Goal: Task Accomplishment & Management: Complete application form

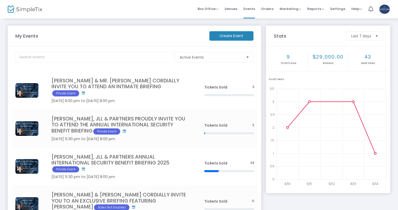
scroll to position [70, 0]
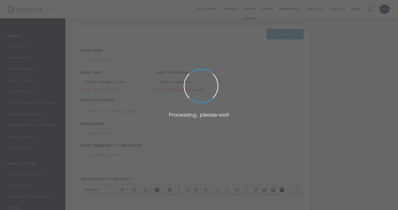
type input "[PERSON_NAME] & [PERSON_NAME] CORDIALLY INVITE YOU TO AN EXCLUSIVE BRIEFING FEA…"
type textarea "SHARI & DAVID LOMBARDI CORDIALLY INVITE YOU TO AN EXCLUSIVE BRIEFING FEATURING …"
type input "Register Now"
type input "Precise Address Will Be Provided On The Morning Of The Briefing To RSVP Respond…"
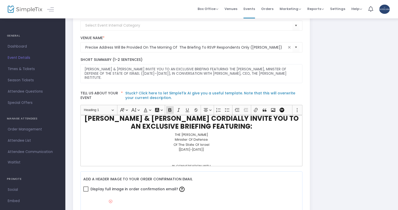
scroll to position [8, 0]
click at [207, 155] on p "Rich Text Editor, main" at bounding box center [190, 157] width 217 height 5
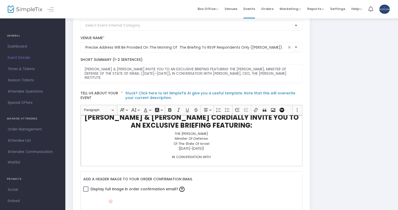
scroll to position [16, 0]
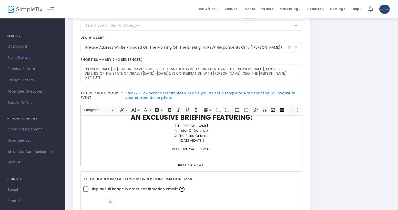
click at [205, 159] on p "Rich Text Editor, main" at bounding box center [190, 157] width 217 height 5
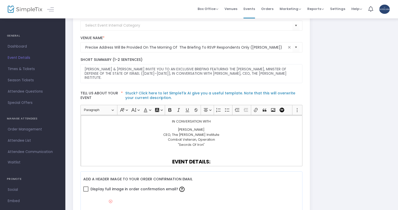
scroll to position [54, 0]
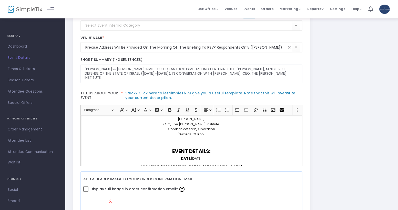
click at [201, 141] on p "Rich Text Editor, main" at bounding box center [190, 142] width 217 height 5
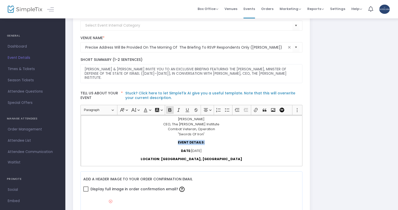
drag, startPoint x: 206, startPoint y: 142, endPoint x: 134, endPoint y: 125, distance: 74.0
click at [165, 143] on p "EVENT DETAILS:" at bounding box center [190, 142] width 217 height 5
click at [107, 110] on span "Paragraph" at bounding box center [97, 110] width 27 height 6
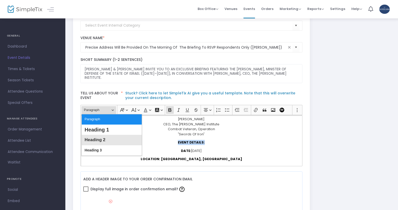
click at [106, 138] on button "Heading 2" at bounding box center [112, 140] width 60 height 10
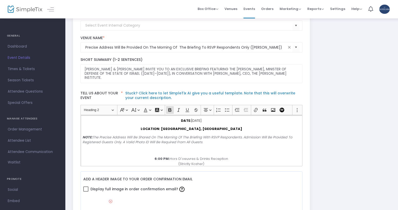
scroll to position [86, 0]
click at [243, 135] on icon "NOTE: The Precise Address Will Be Shared On The Morning Of The Briefing With RS…" at bounding box center [186, 139] width 209 height 10
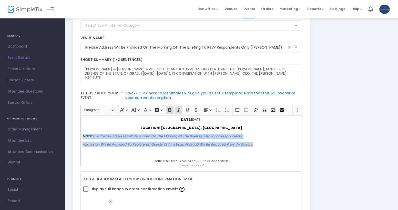
drag, startPoint x: 252, startPoint y: 143, endPoint x: 82, endPoint y: 129, distance: 170.6
click at [78, 132] on div "Heading Paragraph Paragraph Heading 1 Heading 2 Heading 3 Font Family Font Fami…" at bounding box center [191, 135] width 227 height 61
click at [208, 110] on button "Text alignment Text alignment" at bounding box center [207, 110] width 11 height 8
click at [208, 132] on icon "Text alignment toolbar" at bounding box center [207, 133] width 5 height 5
click at [264, 135] on icon "NOTE: The Precise Address Will Be Shared On The Morning Of The Briefing With RS…" at bounding box center [191, 136] width 160 height 5
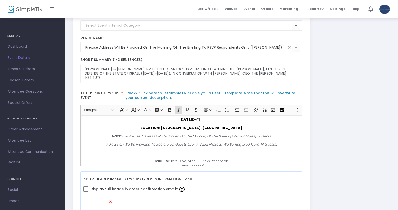
click at [270, 135] on p "NOTE: The Precise Address Will Be Shared On The Morning Of The Briefing With RS…" at bounding box center [190, 136] width 217 height 5
click at [121, 135] on icon "NOTE: The Precise Address Will Be Shared On The Morning Of The Briefing With RS…" at bounding box center [191, 136] width 160 height 5
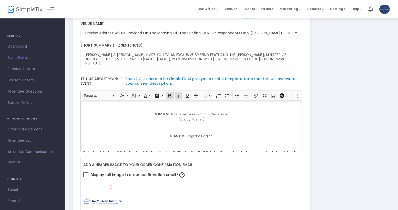
scroll to position [93, 0]
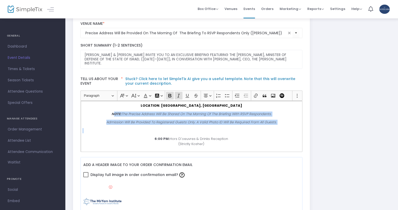
drag, startPoint x: 180, startPoint y: 127, endPoint x: 112, endPoint y: 111, distance: 70.1
click at [112, 111] on div "SHARI & DAVID LOMBARDI CORDIALLY INVITE YOU TO AN EXCLUSIVE BRIEFING FEATURING:…" at bounding box center [191, 126] width 222 height 51
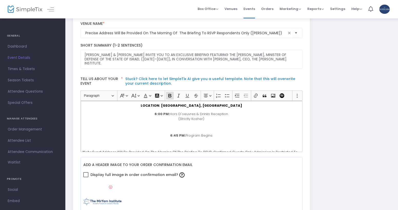
click at [195, 129] on div "SHARI & DAVID LOMBARDI CORDIALLY INVITE YOU TO AN EXCLUSIVE BRIEFING FEATURING:…" at bounding box center [191, 126] width 222 height 51
click at [195, 126] on p "Rich Text Editor, main" at bounding box center [190, 127] width 217 height 5
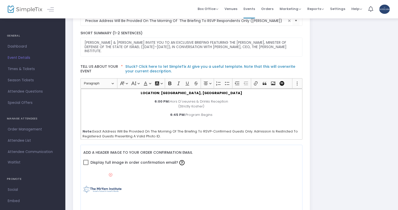
scroll to position [0, 0]
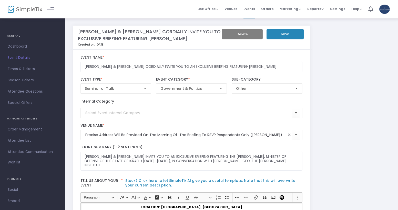
click at [286, 33] on button "Save" at bounding box center [284, 34] width 37 height 11
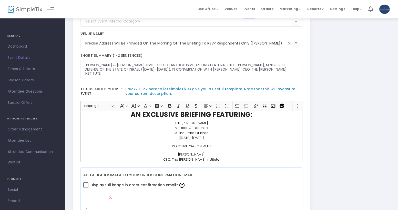
scroll to position [14, 0]
click at [247, 118] on h2 "​​​​​​​ SHARI & DAVID LOMBARDI CORDIALLY INVITE YOU TO AN EXCLUSIVE BRIEFING FE…" at bounding box center [190, 112] width 217 height 16
click at [164, 124] on p "THE HONORABLE YOAV GALLANT Minister Of Defense Of The State Of Israel [2022-202…" at bounding box center [190, 132] width 217 height 20
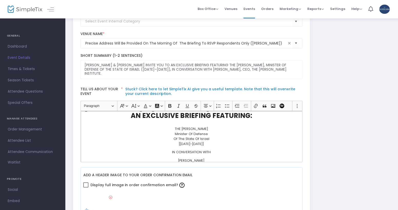
drag, startPoint x: 219, startPoint y: 128, endPoint x: 165, endPoint y: 129, distance: 53.8
click at [165, 129] on p "THE HONORABLE YOAV GALLANT Minister Of Defense Of The State Of Israel [2022-202…" at bounding box center [190, 134] width 217 height 25
click at [169, 105] on icon "Editor toolbar" at bounding box center [169, 106] width 3 height 4
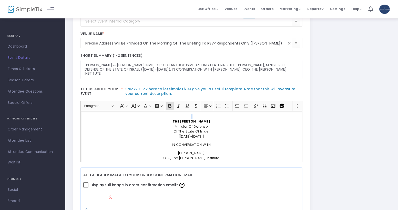
scroll to position [26, 0]
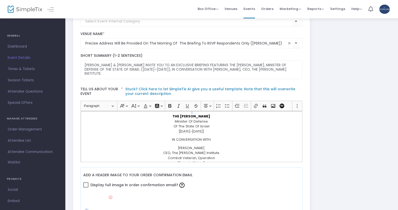
drag, startPoint x: 209, startPoint y: 146, endPoint x: 171, endPoint y: 148, distance: 37.7
click at [171, 148] on p "BENJAMIN ANTHONY CEO, The MirYam Institute Combat Veteran, Operation "Swords Of…" at bounding box center [190, 156] width 217 height 20
click at [169, 107] on icon "Editor toolbar" at bounding box center [169, 106] width 3 height 4
drag, startPoint x: 211, startPoint y: 139, endPoint x: 170, endPoint y: 139, distance: 41.0
click at [170, 139] on p "IN CONVERSATION WITH" at bounding box center [190, 139] width 217 height 5
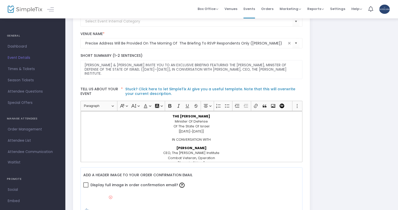
click at [237, 146] on p "BENJAMIN ANTHONY CEO, The MirYam Institute Combat Veteran, Operation "Swords Of…" at bounding box center [190, 156] width 217 height 20
drag, startPoint x: 221, startPoint y: 141, endPoint x: 166, endPoint y: 139, distance: 54.1
click at [166, 139] on p "IN CONVERSATION WITH" at bounding box center [190, 139] width 217 height 5
click at [220, 147] on p "BENJAMIN ANTHONY CEO, The MirYam Institute Combat Veteran, Operation "Swords Of…" at bounding box center [190, 156] width 217 height 20
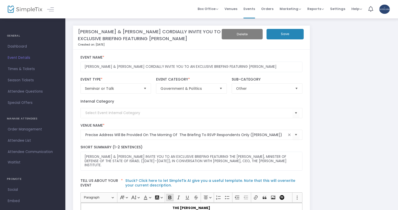
click at [286, 33] on button "Save" at bounding box center [284, 34] width 37 height 11
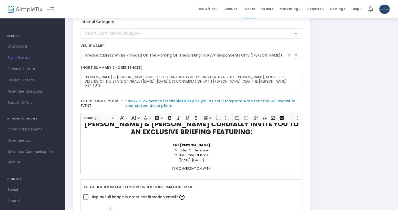
scroll to position [98, 0]
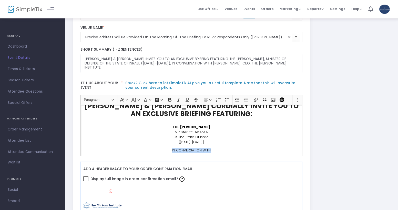
drag, startPoint x: 217, startPoint y: 149, endPoint x: 168, endPoint y: 149, distance: 48.9
click at [168, 149] on p "IN CONVERSATION WITH" at bounding box center [190, 150] width 217 height 5
click at [168, 100] on icon "Editor toolbar" at bounding box center [169, 99] width 5 height 5
click at [176, 101] on button "Italic (⌘I) Italic" at bounding box center [179, 100] width 8 height 8
click at [228, 145] on div "SHARI & DAVID LOMBARDI CORDIALLY INVITE YOU TO AN EXCLUSIVE BRIEFING FEATURING:…" at bounding box center [191, 130] width 222 height 51
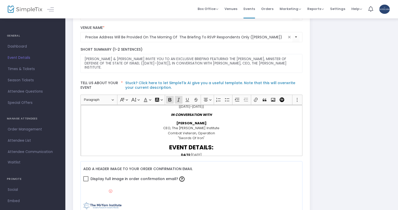
scroll to position [61, 0]
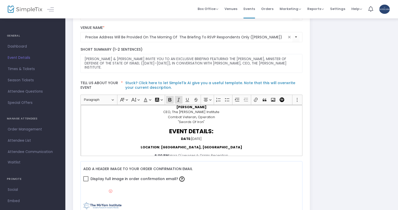
click at [203, 131] on strong "EVENT DETAILS:" at bounding box center [191, 131] width 44 height 8
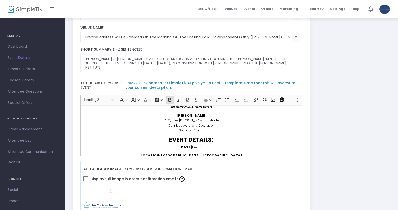
scroll to position [33, 0]
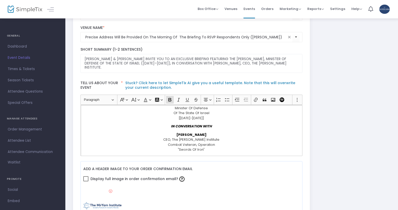
drag, startPoint x: 210, startPoint y: 134, endPoint x: 172, endPoint y: 133, distance: 38.2
click at [172, 133] on p "BENJAMIN ANTHONY CEO, The MirYam Institute Combat Veteran, Operation "Swords Of…" at bounding box center [190, 142] width 217 height 20
click at [112, 99] on button "Heading Paragraph" at bounding box center [98, 100] width 35 height 8
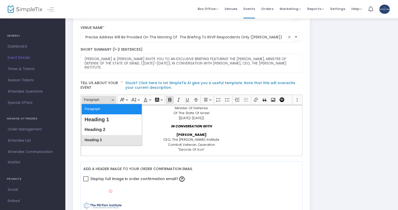
click at [99, 138] on span "Heading 3" at bounding box center [93, 140] width 17 height 7
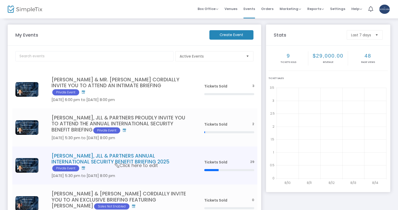
scroll to position [9, 0]
